Goal: Navigation & Orientation: Find specific page/section

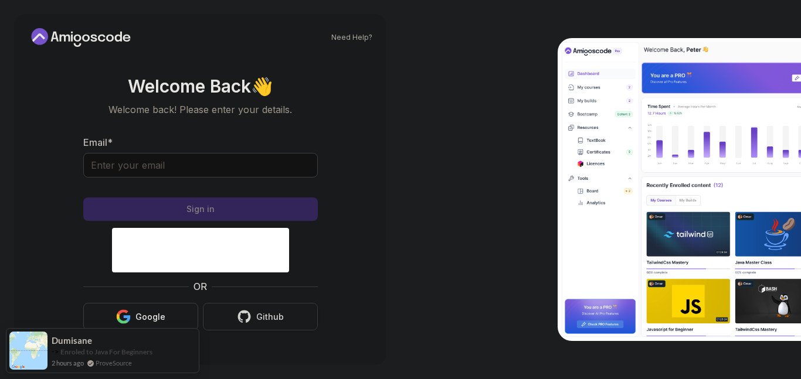
click at [245, 314] on icon "button" at bounding box center [244, 317] width 15 height 15
click at [261, 319] on div "Github" at bounding box center [270, 317] width 28 height 12
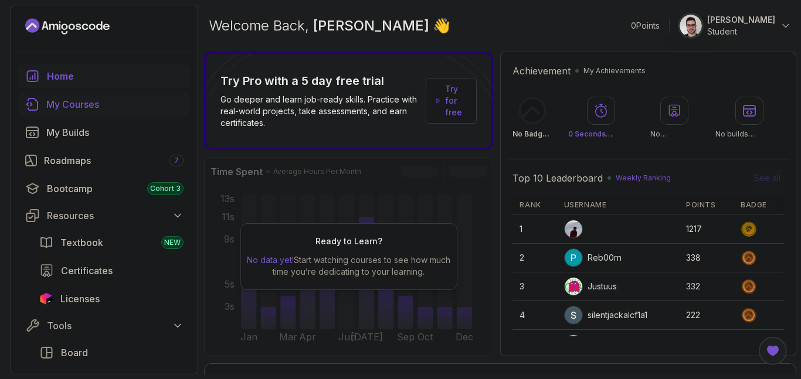
click at [99, 105] on div "My Courses" at bounding box center [114, 104] width 137 height 14
